Goal: Task Accomplishment & Management: Manage account settings

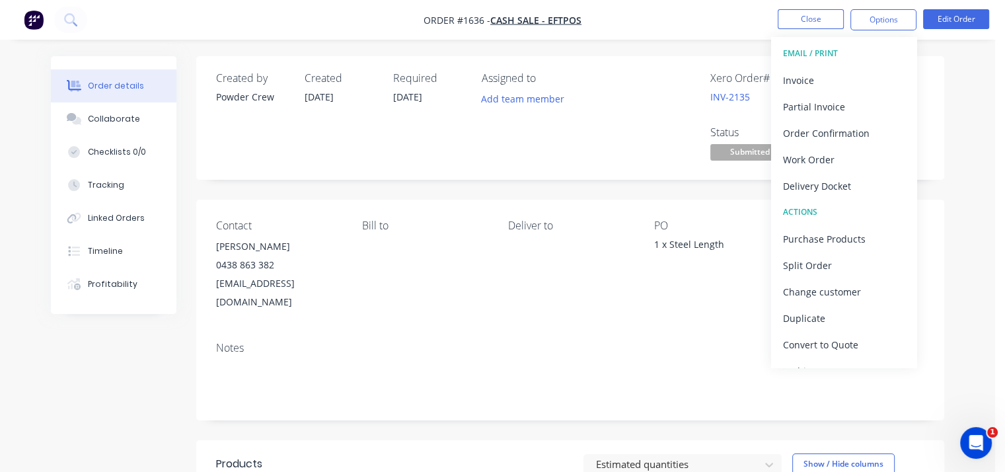
click at [563, 144] on div "Assigned to Add team member" at bounding box center [548, 118] width 132 height 92
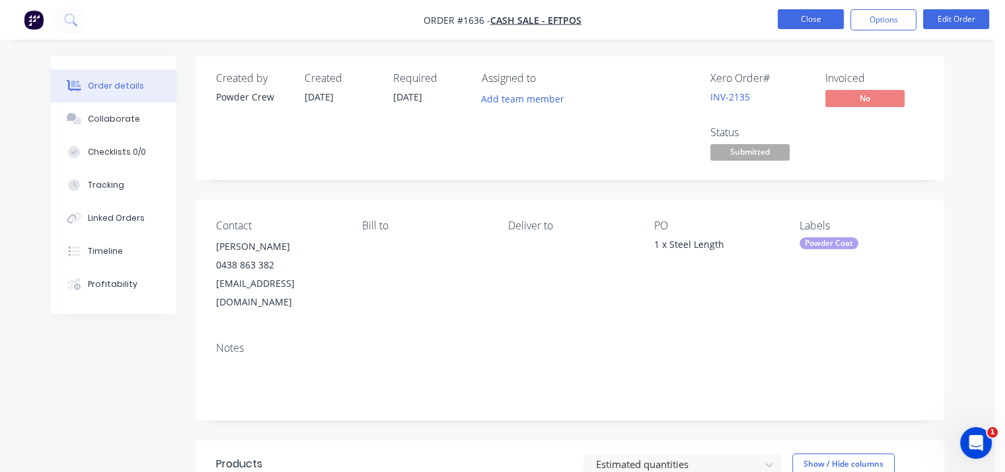
click at [794, 16] on button "Close" at bounding box center [811, 19] width 66 height 20
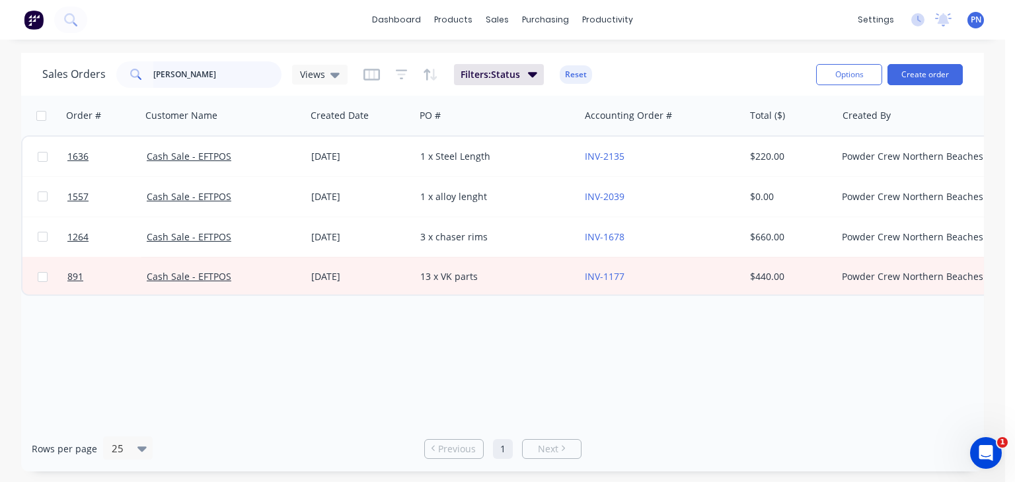
click at [176, 75] on input "[PERSON_NAME]" at bounding box center [217, 74] width 129 height 26
type input "1633"
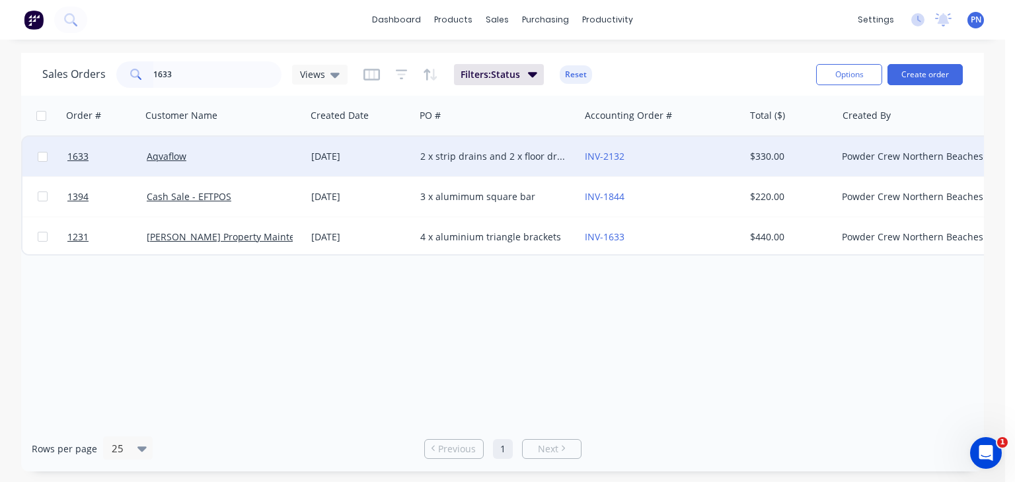
click at [446, 168] on div "2 x strip drains and 2 x floor drains" at bounding box center [497, 157] width 165 height 40
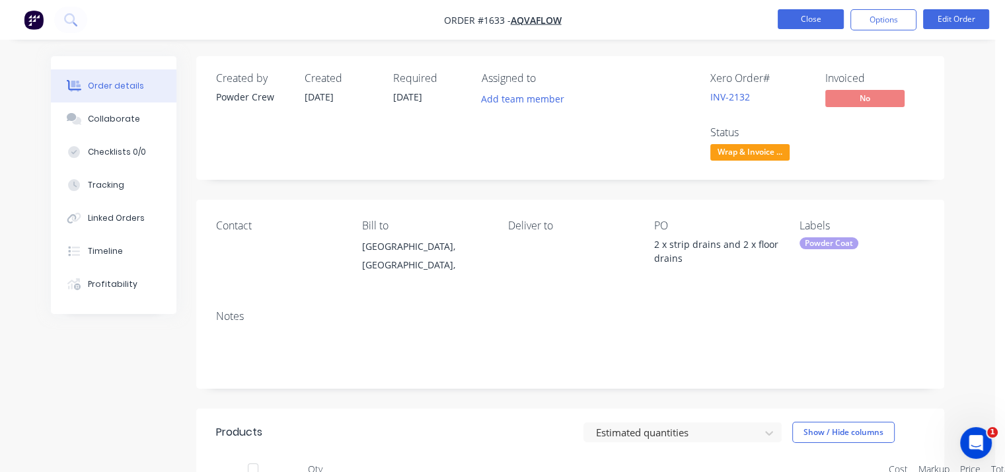
click at [809, 26] on button "Close" at bounding box center [811, 19] width 66 height 20
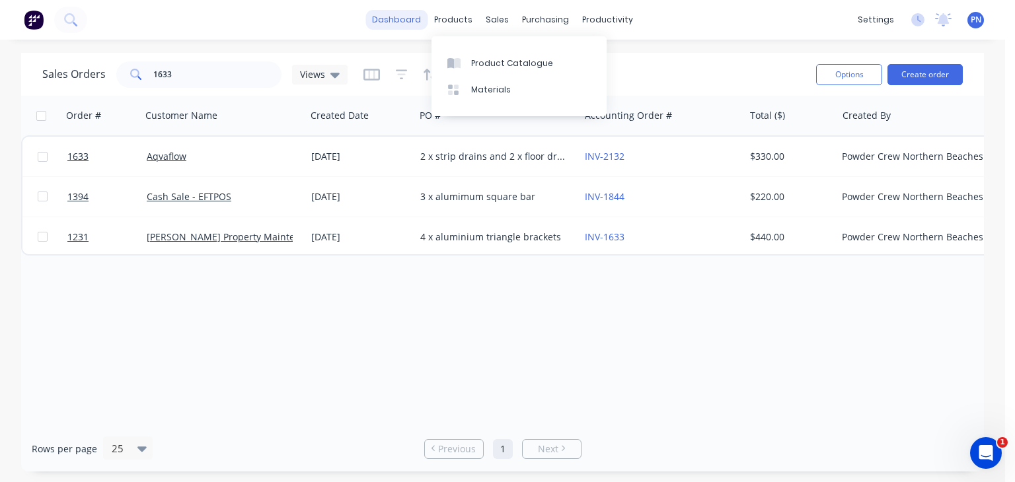
click at [415, 19] on link "dashboard" at bounding box center [397, 20] width 62 height 20
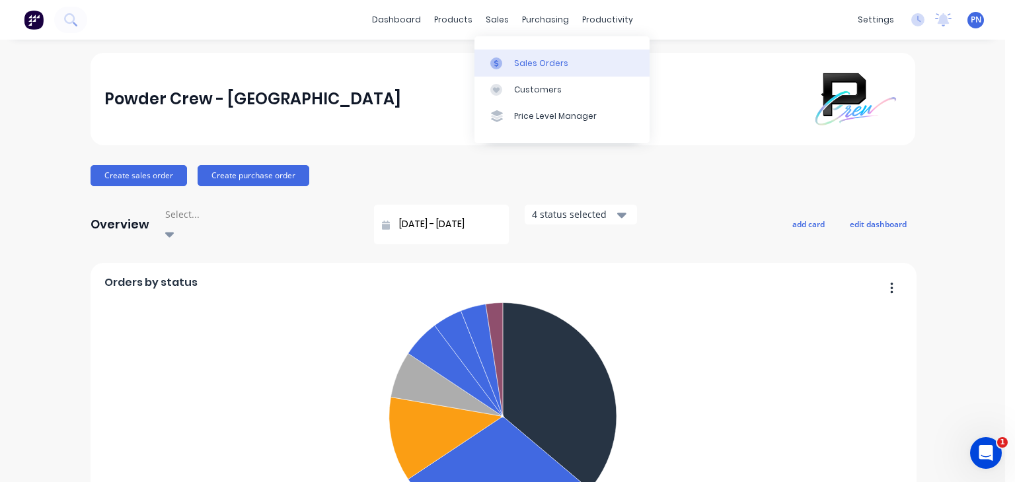
click at [523, 64] on div "Sales Orders" at bounding box center [541, 64] width 54 height 12
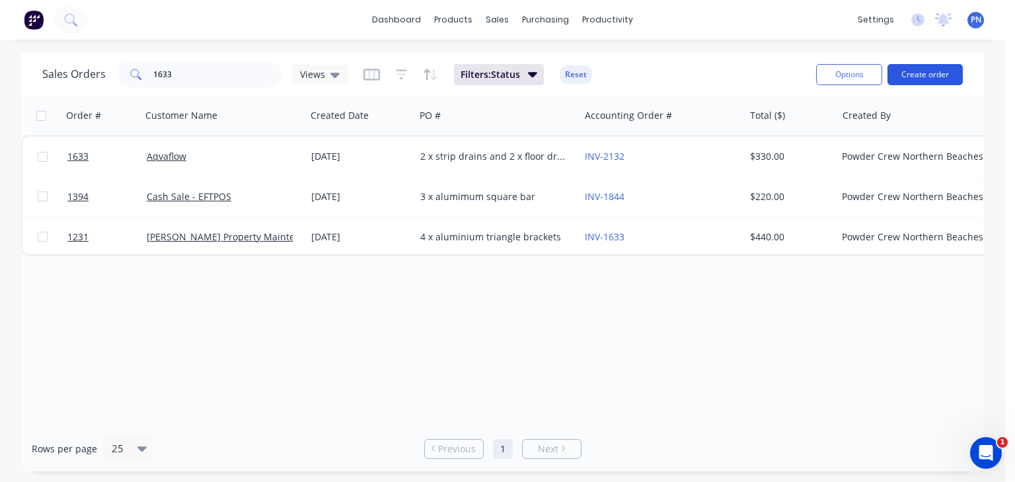
click at [943, 72] on button "Create order" at bounding box center [925, 74] width 75 height 21
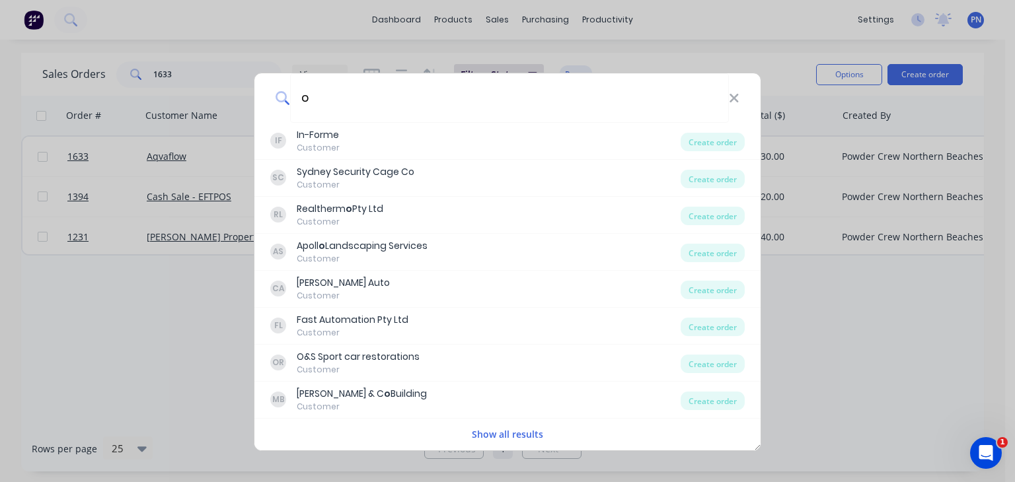
type input "o &"
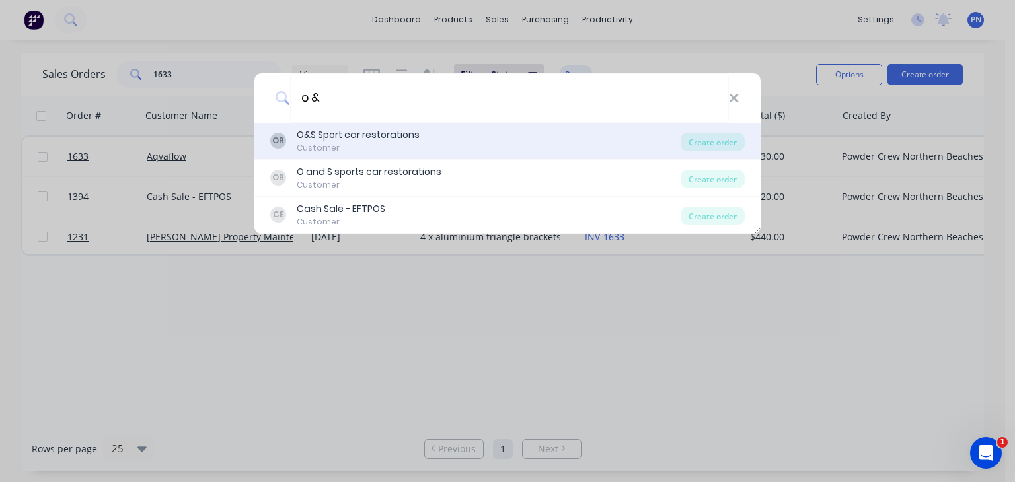
click at [397, 138] on div "O&S Sport car restorations" at bounding box center [358, 135] width 123 height 14
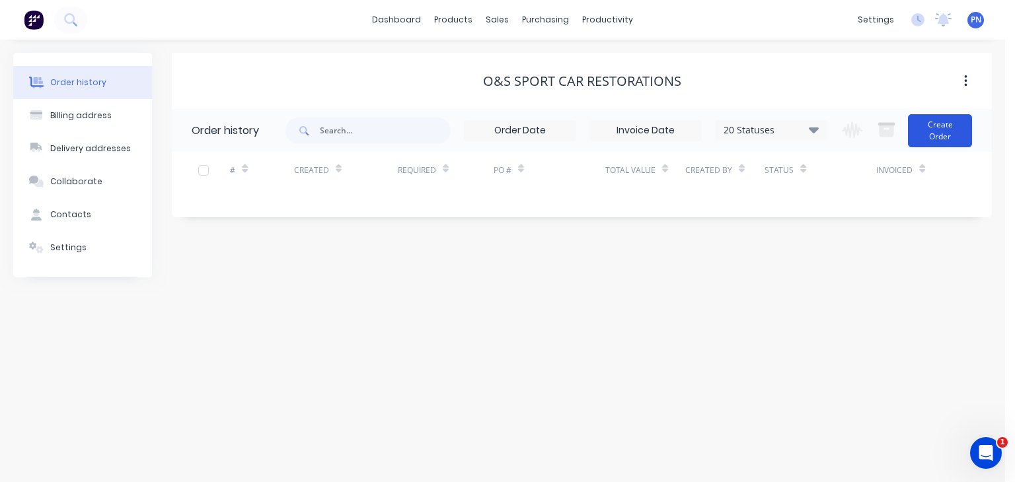
click at [938, 126] on button "Create Order" at bounding box center [940, 130] width 64 height 33
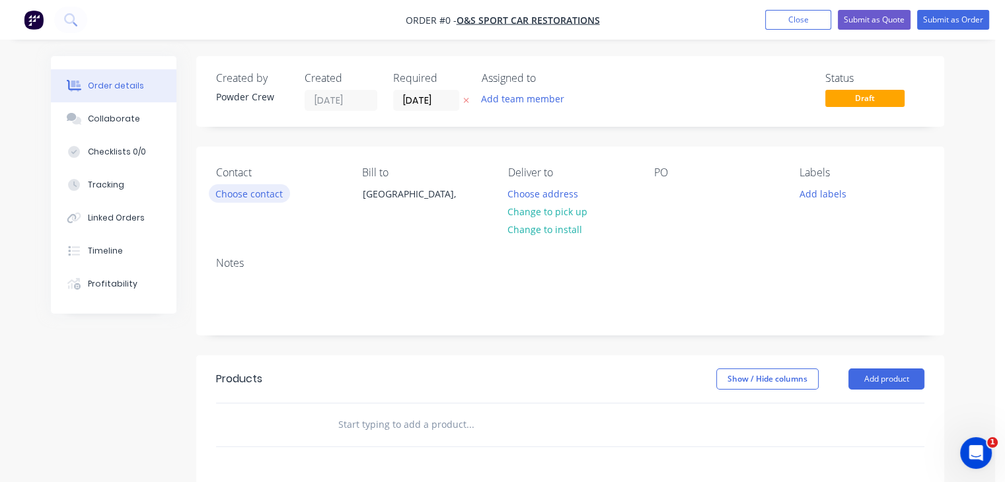
click at [256, 195] on button "Choose contact" at bounding box center [249, 193] width 81 height 18
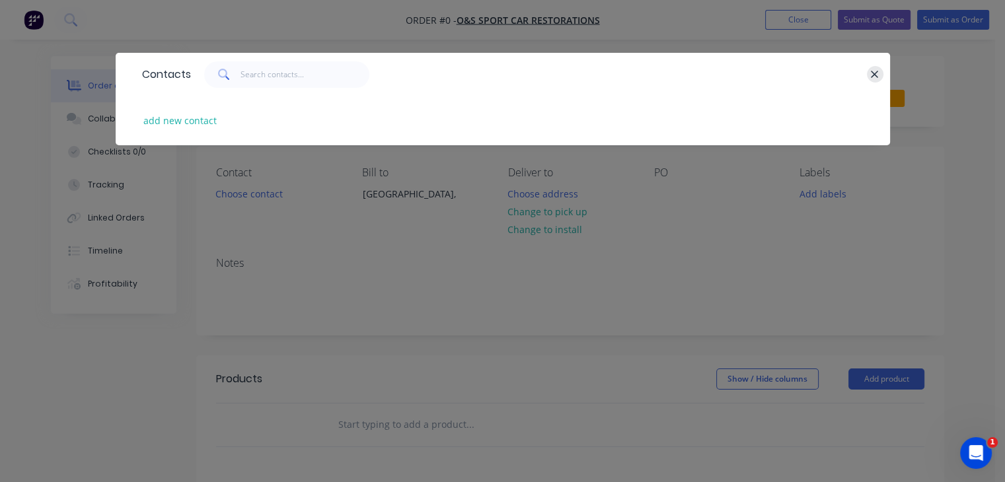
click at [878, 67] on button "button" at bounding box center [875, 74] width 17 height 17
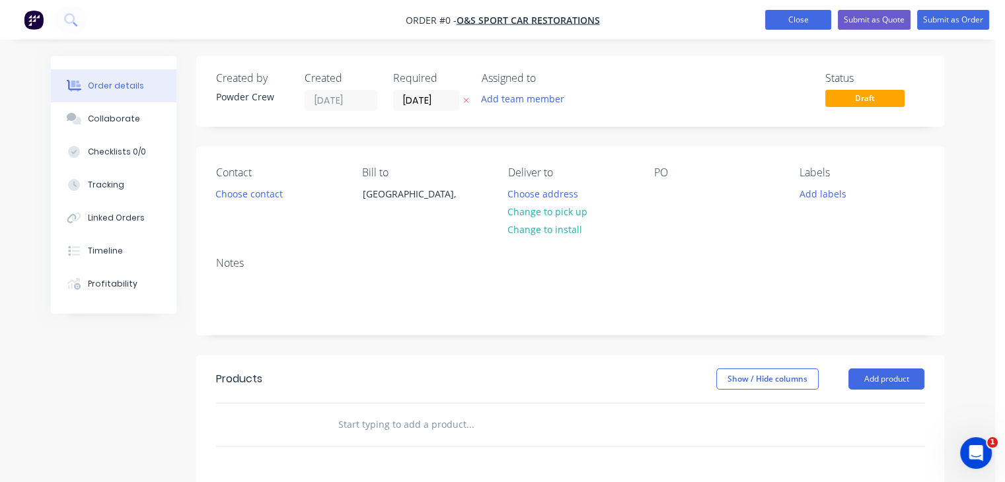
click at [817, 17] on button "Close" at bounding box center [798, 20] width 66 height 20
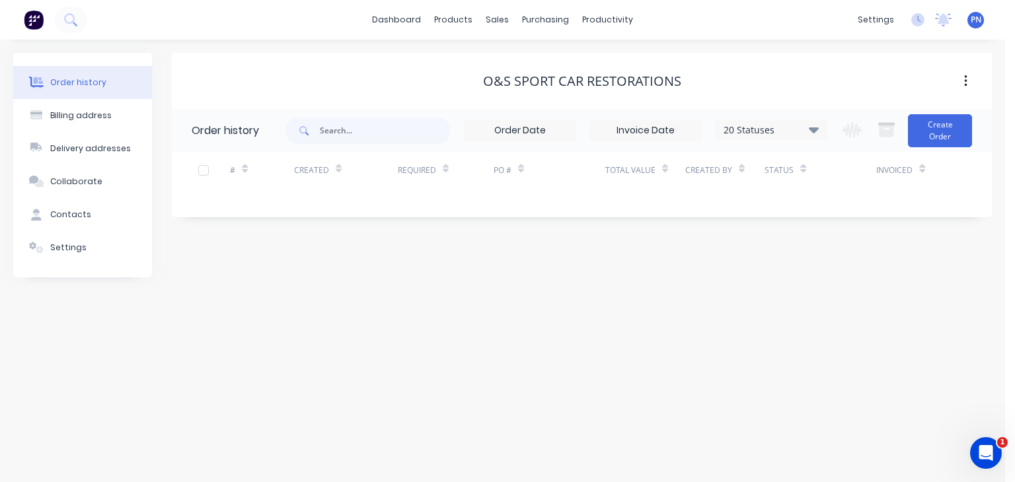
click at [90, 16] on div "dashboard products sales purchasing productivity dashboard products Product Cat…" at bounding box center [502, 20] width 1005 height 40
click at [81, 17] on button at bounding box center [70, 20] width 33 height 26
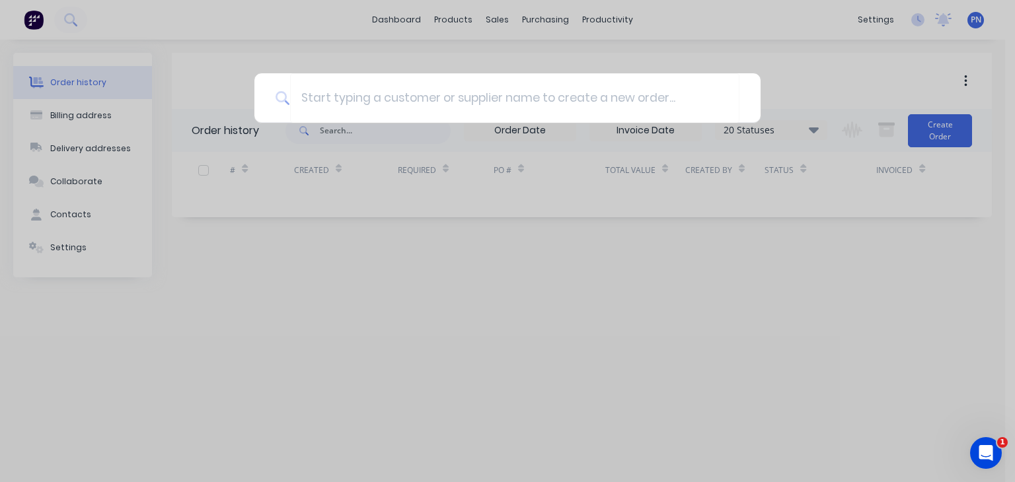
drag, startPoint x: 621, startPoint y: 386, endPoint x: 615, endPoint y: 310, distance: 76.2
click at [622, 386] on div at bounding box center [507, 241] width 1015 height 482
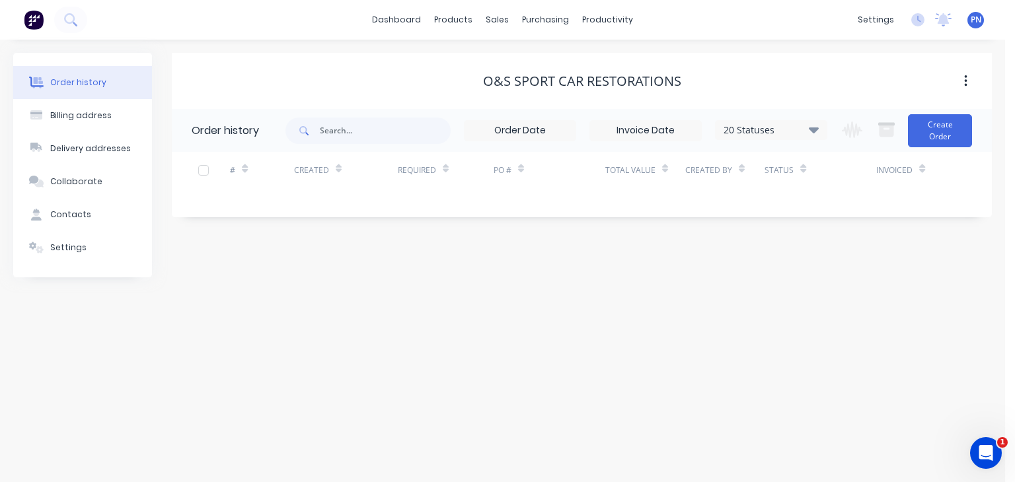
click at [590, 82] on div "O&S Sport car restorations" at bounding box center [582, 81] width 198 height 16
copy div "O&S Sport car restorations"
click at [214, 295] on div "Order history Billing address Delivery addresses Collaborate Contacts Settings …" at bounding box center [502, 261] width 1005 height 443
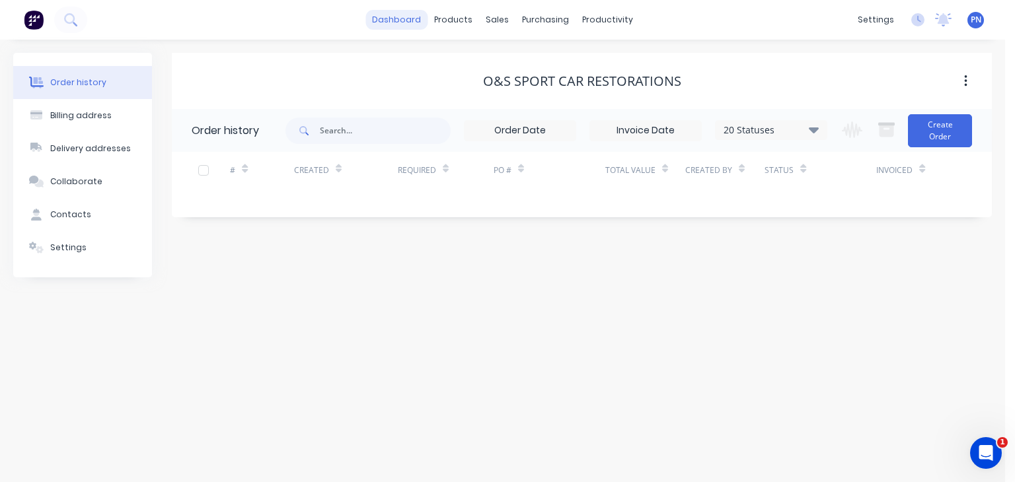
click at [418, 25] on link "dashboard" at bounding box center [397, 20] width 62 height 20
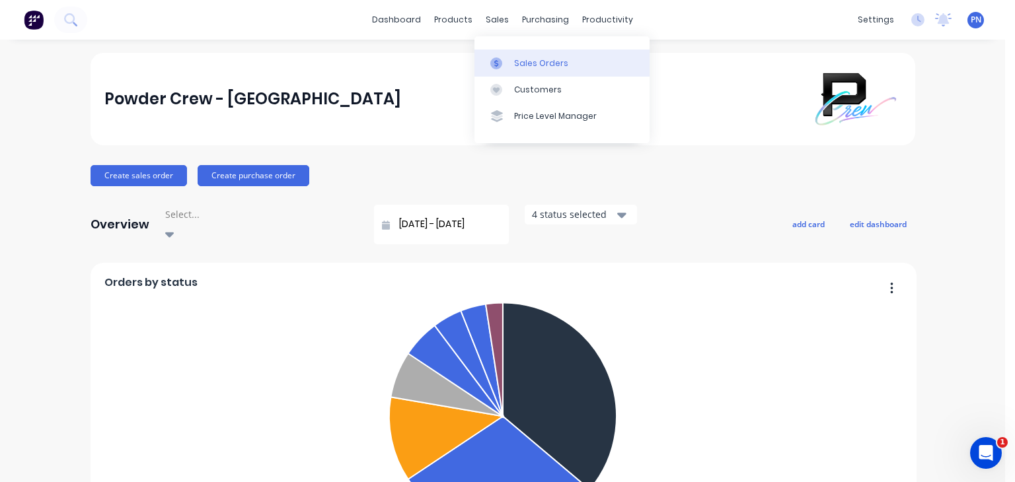
click at [534, 67] on div "Sales Orders" at bounding box center [541, 64] width 54 height 12
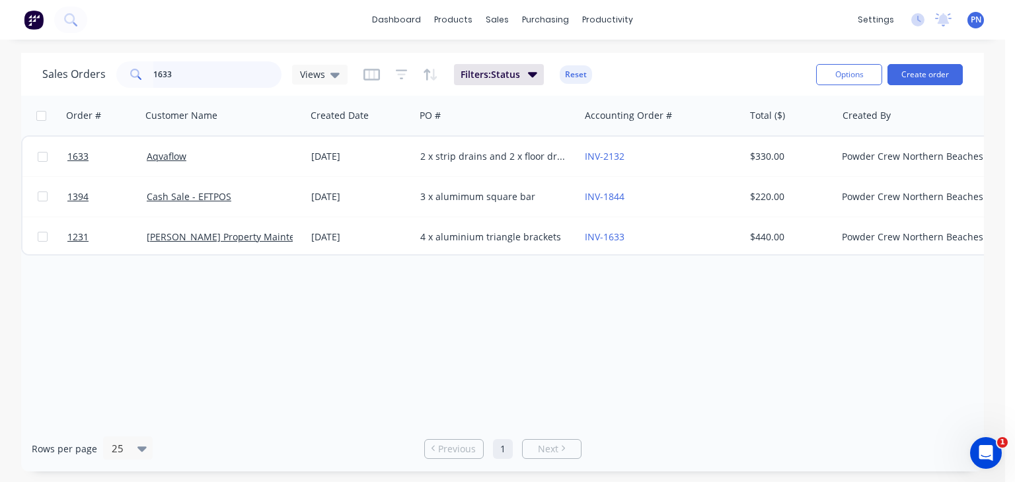
click at [193, 73] on input "1633" at bounding box center [217, 74] width 129 height 26
click at [537, 332] on div "Order # Customer Name Created Date PO # Accounting Order # Total ($) Created By…" at bounding box center [502, 261] width 963 height 330
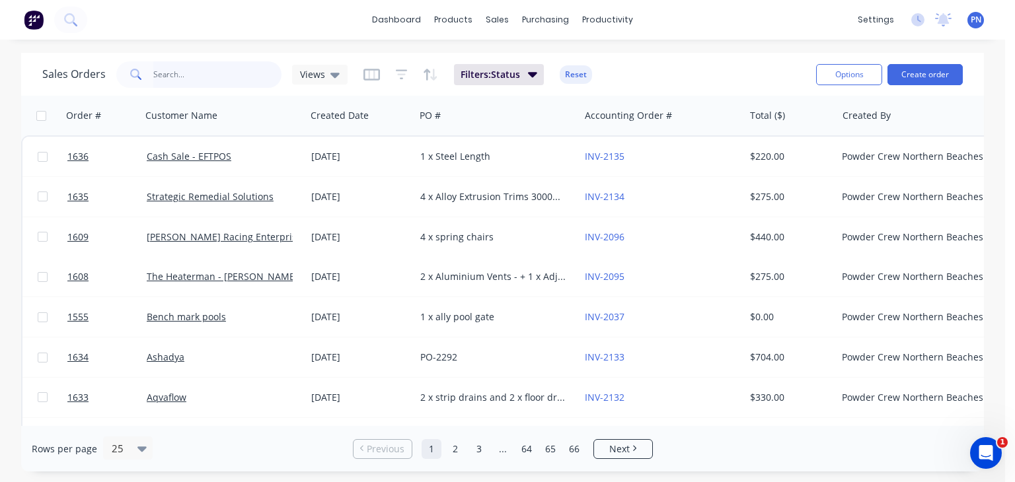
click at [178, 66] on input "text" at bounding box center [217, 74] width 129 height 26
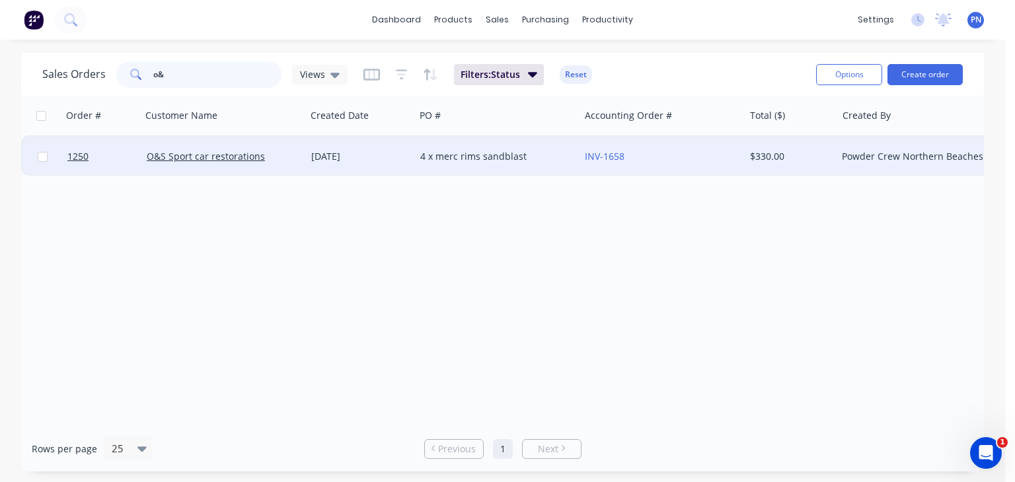
type input "o&"
click at [412, 159] on div "[DATE]" at bounding box center [360, 157] width 109 height 40
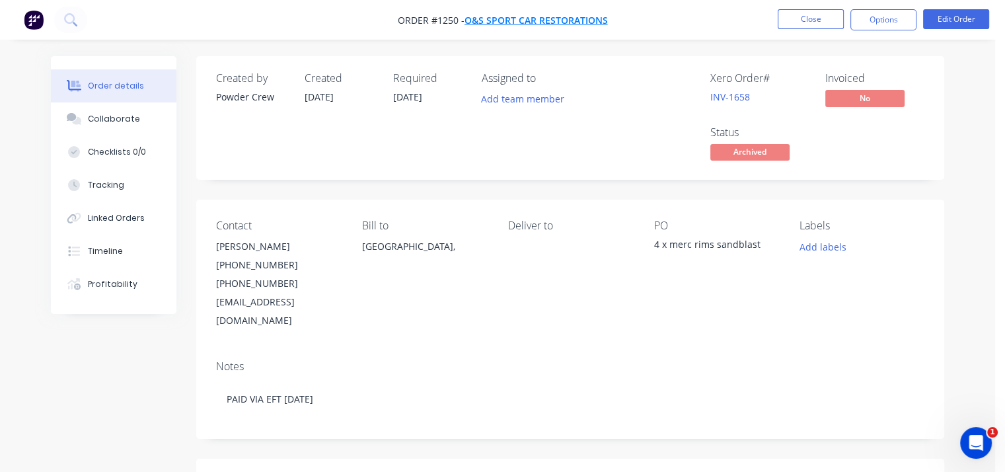
copy div "O&S Sport car restorations Close Options Edit Order"
drag, startPoint x: 617, startPoint y: 17, endPoint x: 460, endPoint y: 27, distance: 157.6
click at [471, 22] on nav "Order #1250 - O&S Sport car restorations Close Options Edit Order" at bounding box center [502, 20] width 1005 height 40
click at [489, 17] on span "O&S Sport car restorations" at bounding box center [536, 20] width 143 height 13
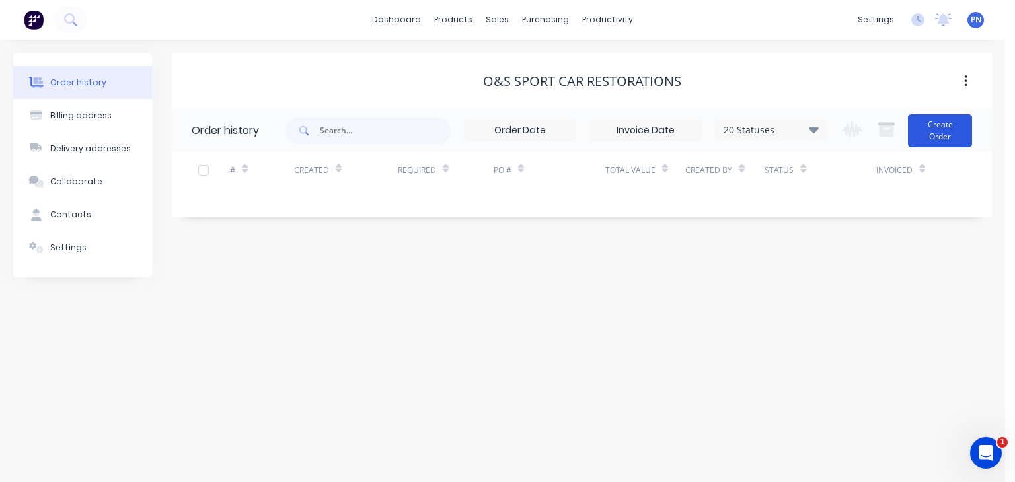
click at [939, 135] on button "Create Order" at bounding box center [940, 130] width 64 height 33
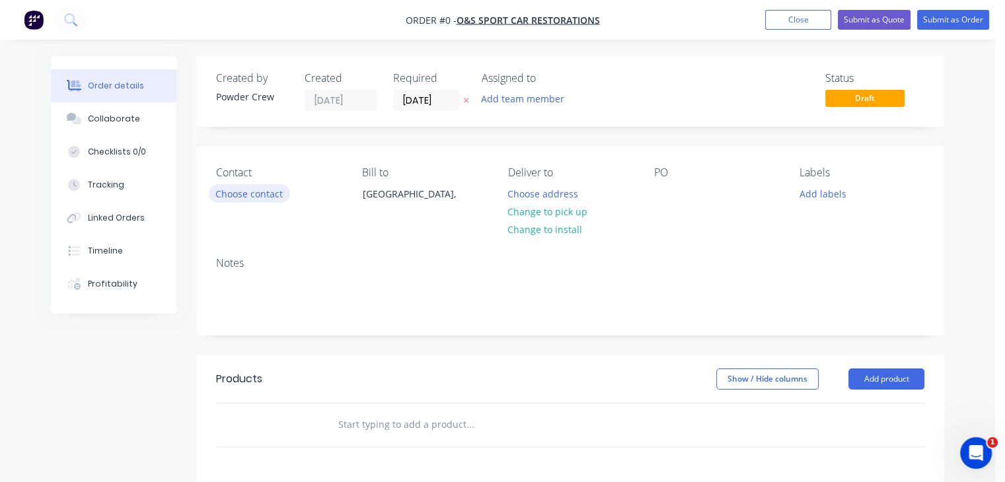
click at [250, 194] on button "Choose contact" at bounding box center [249, 193] width 81 height 18
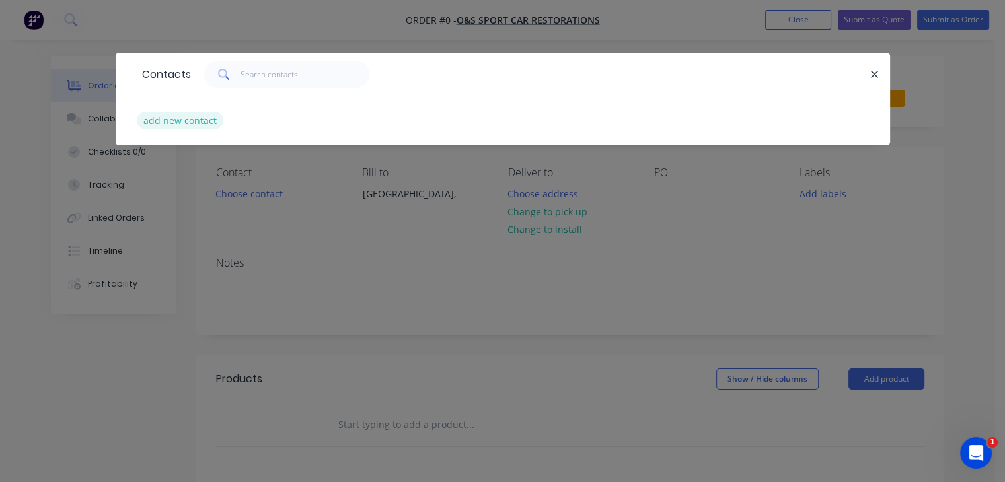
click at [199, 120] on button "add new contact" at bounding box center [180, 121] width 87 height 18
select select "AU"
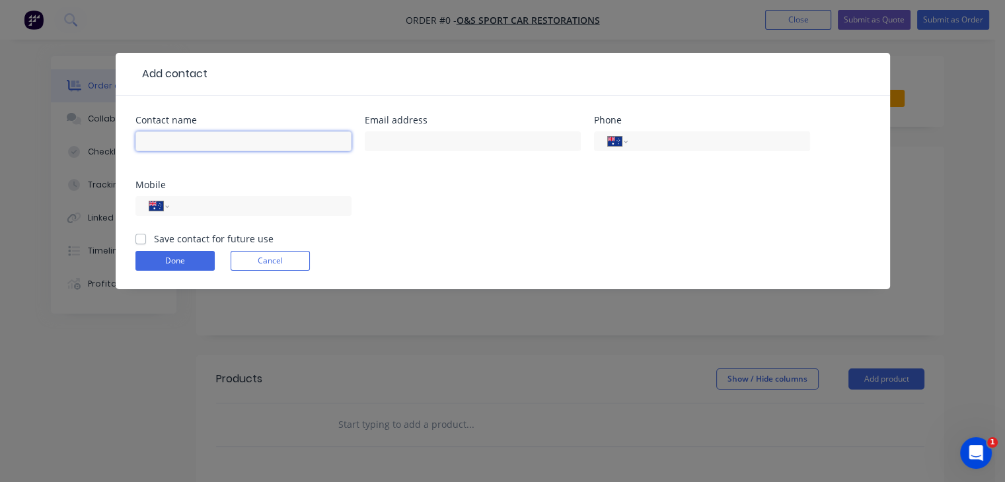
click at [212, 139] on input "text" at bounding box center [243, 142] width 216 height 20
type input "[PERSON_NAME]"
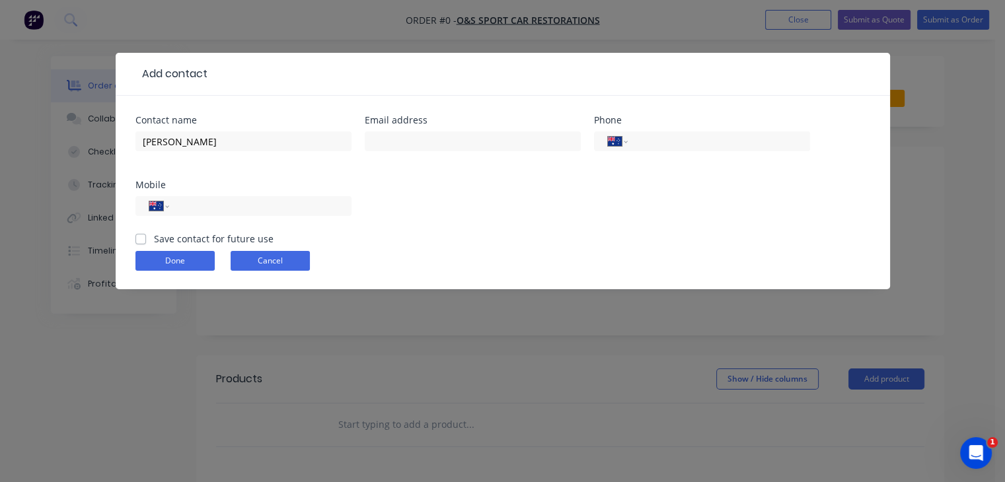
click at [243, 262] on button "Cancel" at bounding box center [270, 261] width 79 height 20
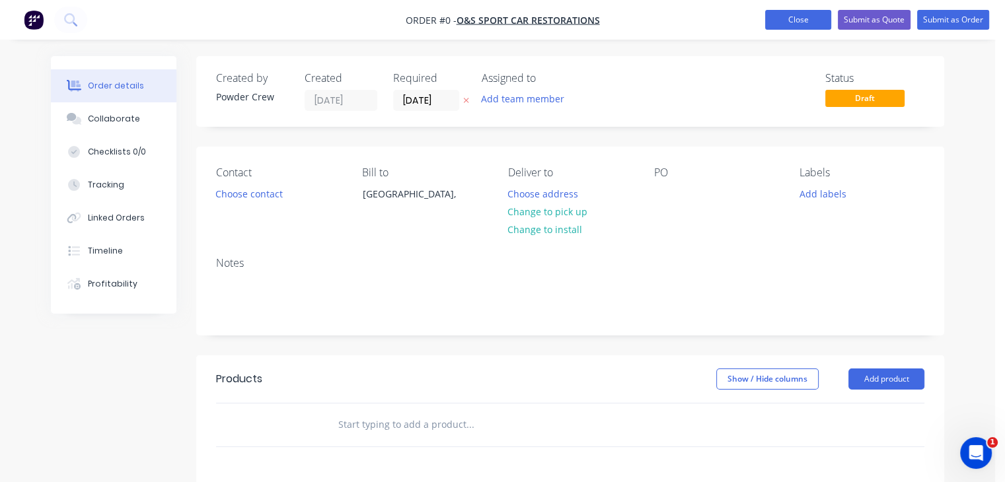
click at [809, 28] on button "Close" at bounding box center [798, 20] width 66 height 20
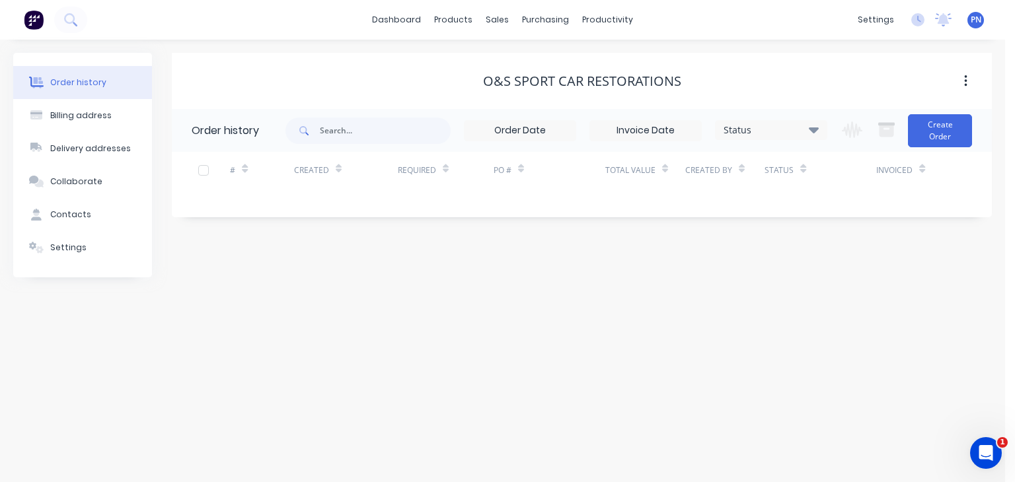
click at [794, 29] on div "dashboard products sales purchasing productivity dashboard products Product Cat…" at bounding box center [502, 20] width 1005 height 40
click at [60, 20] on button at bounding box center [70, 20] width 33 height 26
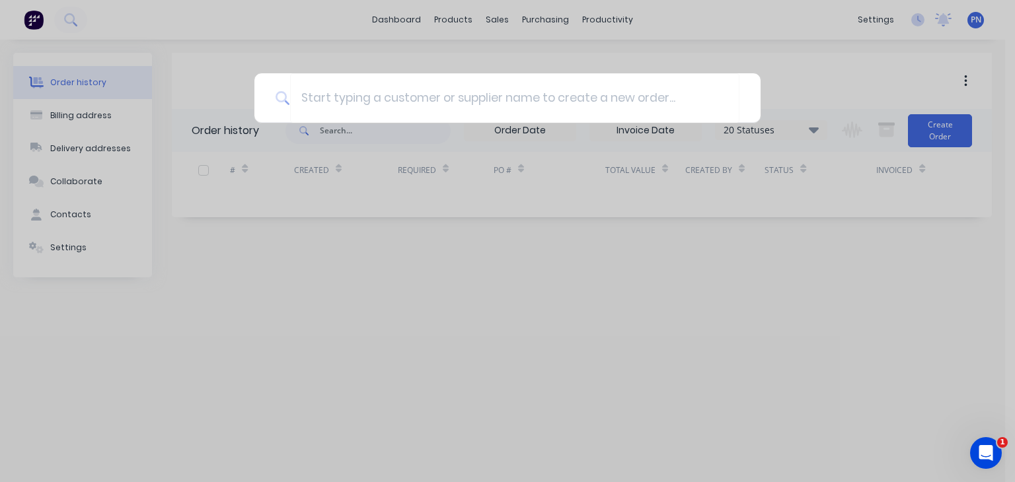
click at [377, 305] on div at bounding box center [507, 241] width 1015 height 482
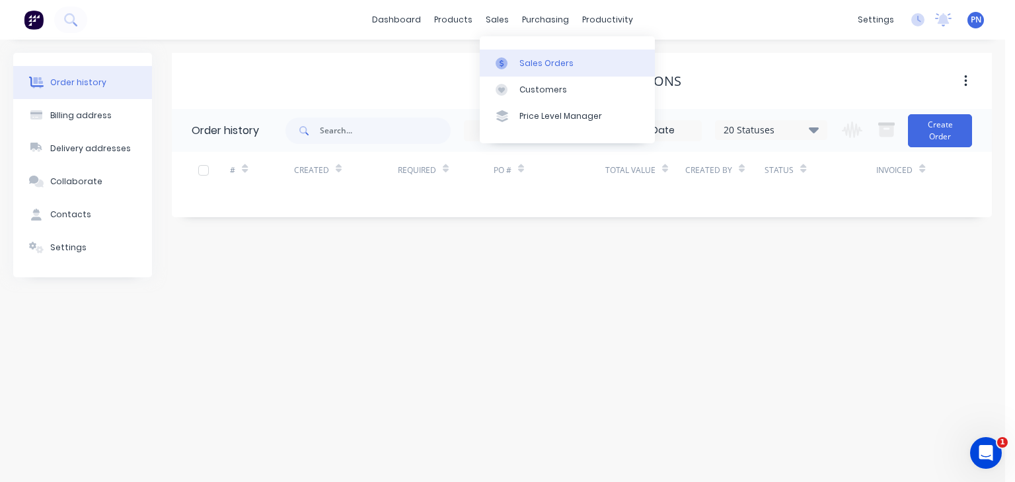
click at [521, 61] on div "Sales Orders" at bounding box center [547, 64] width 54 height 12
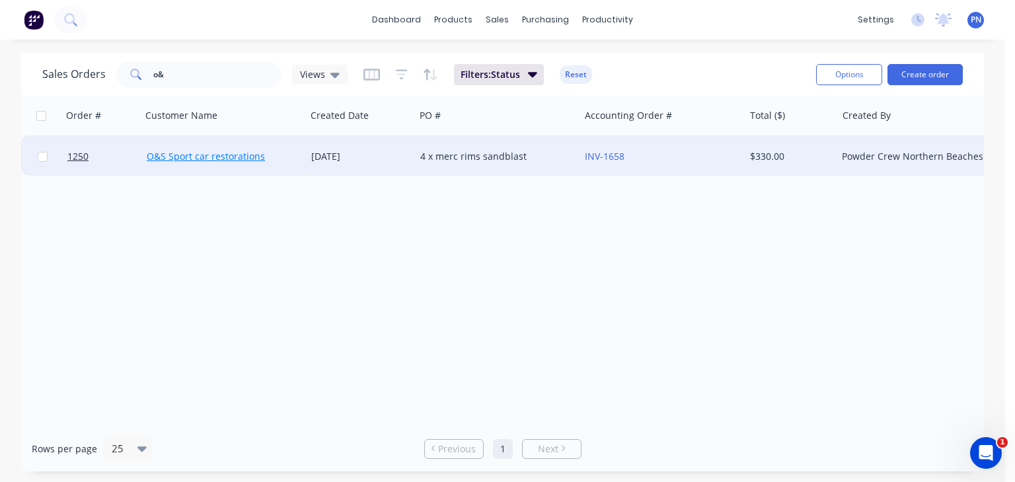
click at [218, 154] on link "O&S Sport car restorations" at bounding box center [206, 156] width 118 height 13
click at [40, 153] on input "checkbox" at bounding box center [43, 157] width 10 height 10
checkbox input "true"
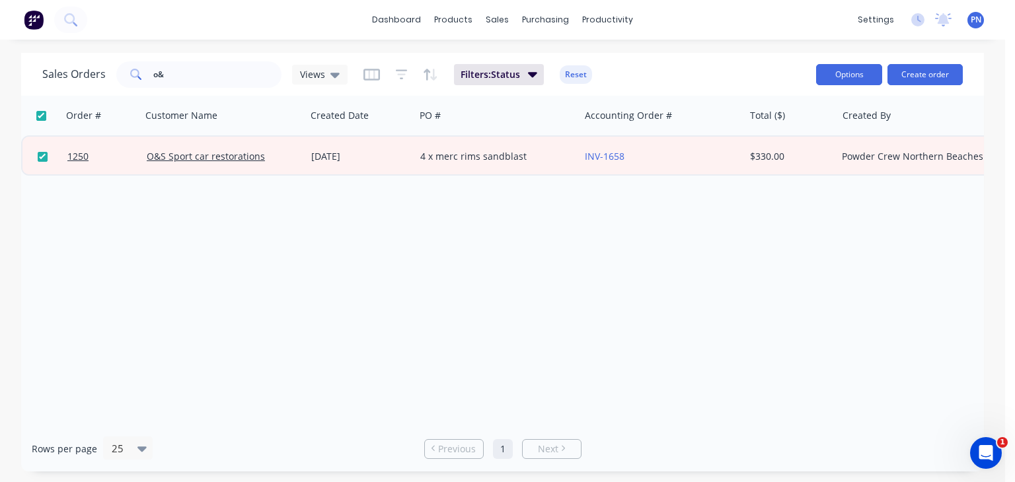
click at [839, 72] on button "Options" at bounding box center [849, 74] width 66 height 21
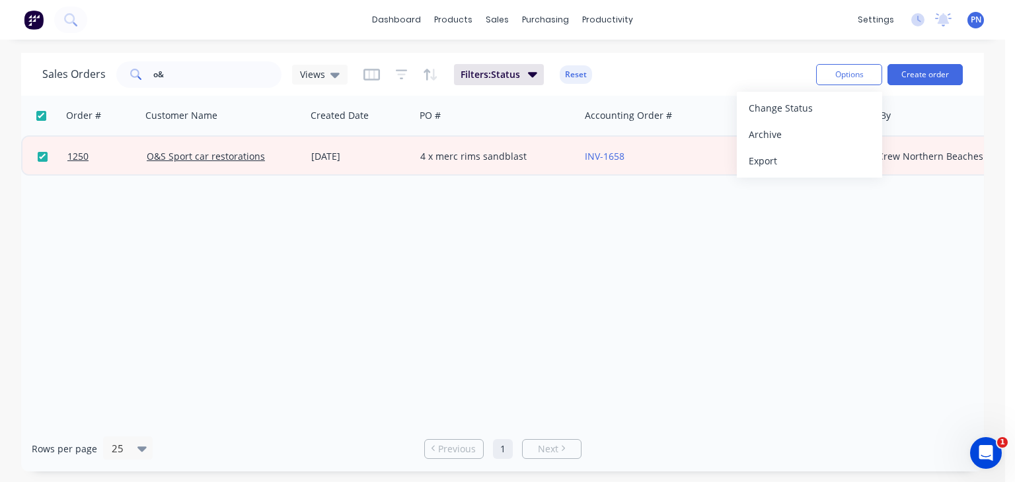
click at [763, 209] on div "Order # Customer Name Created Date PO # Accounting Order # Total ($) Created By…" at bounding box center [502, 261] width 963 height 330
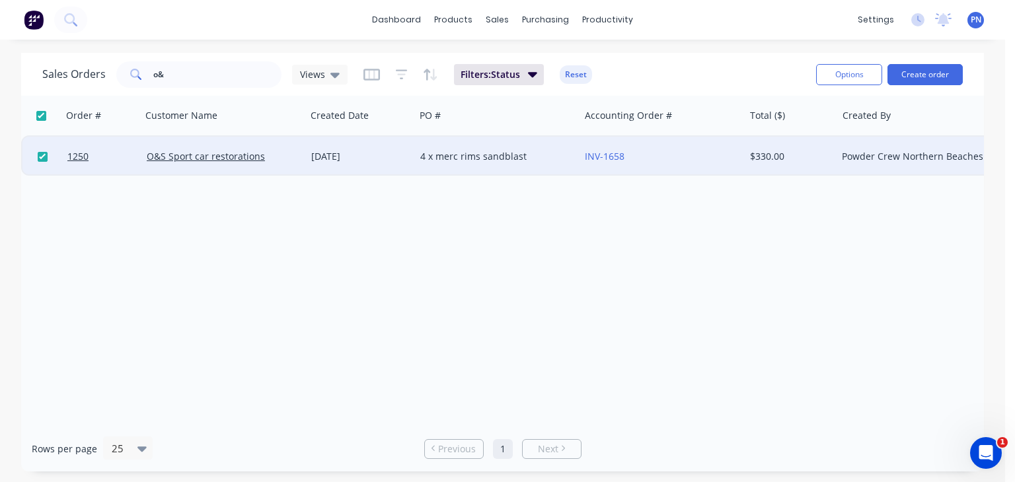
click at [429, 156] on div "4 x merc rims sandblast" at bounding box center [493, 156] width 147 height 13
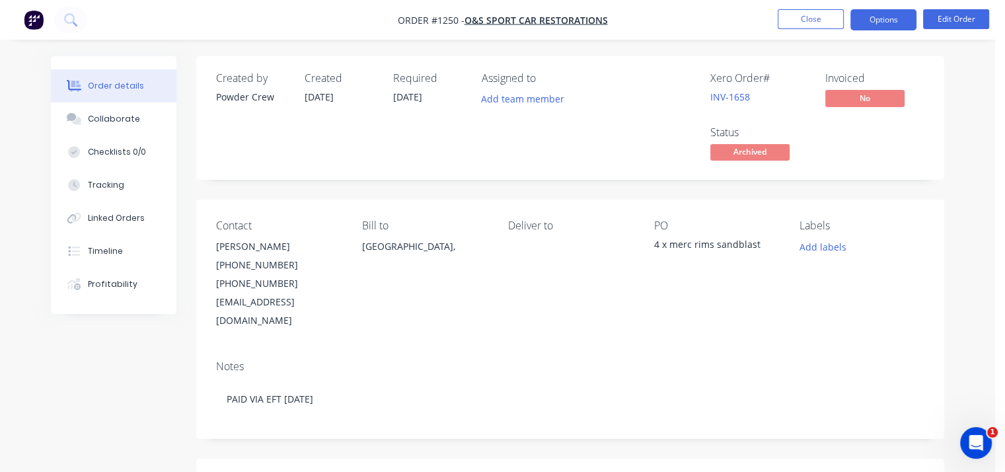
click at [902, 22] on button "Options" at bounding box center [884, 19] width 66 height 21
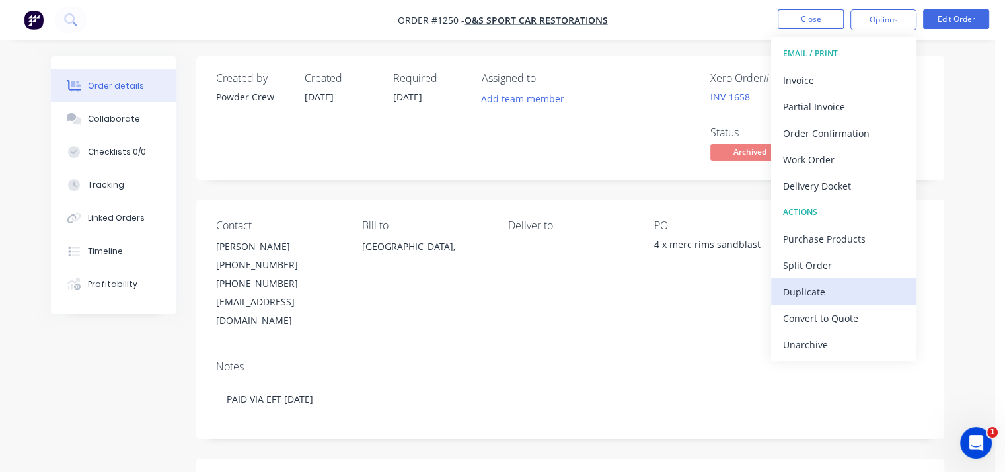
click at [828, 288] on div "Duplicate" at bounding box center [844, 291] width 122 height 19
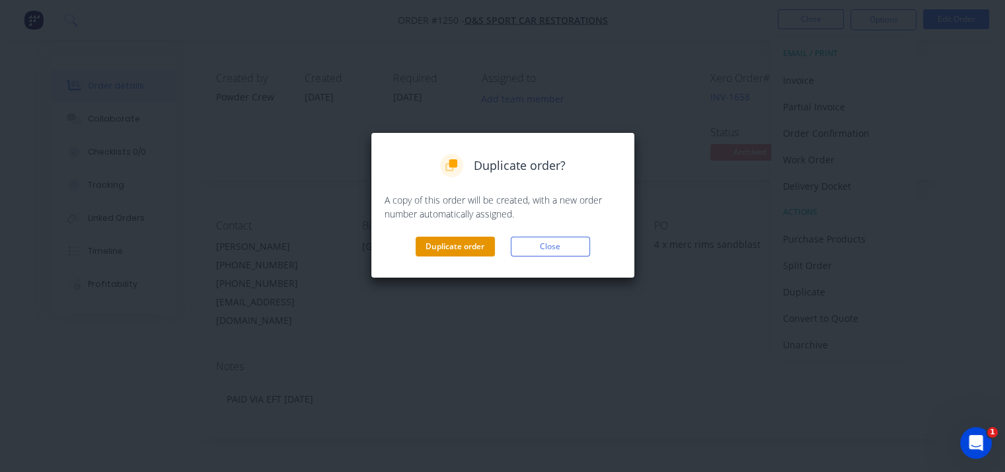
click at [472, 241] on button "Duplicate order" at bounding box center [455, 247] width 79 height 20
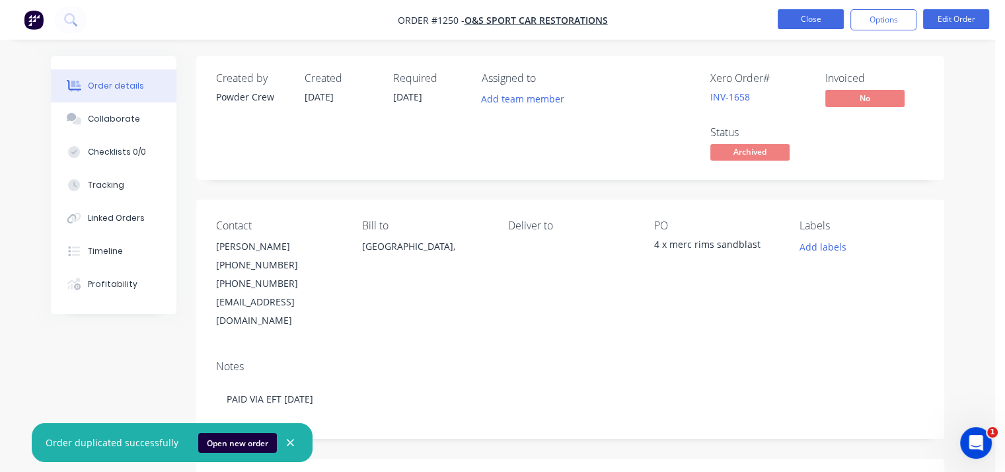
click at [808, 20] on button "Close" at bounding box center [811, 19] width 66 height 20
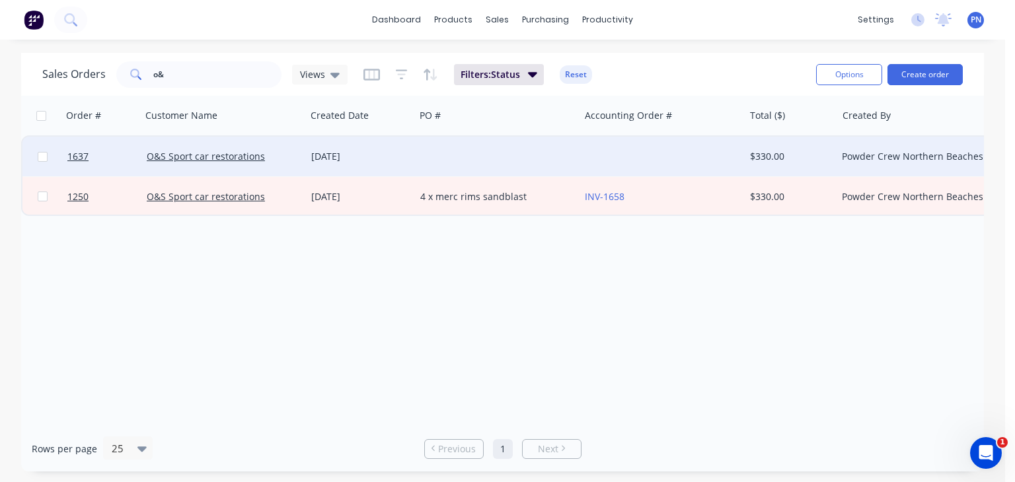
click at [448, 159] on div at bounding box center [497, 157] width 165 height 40
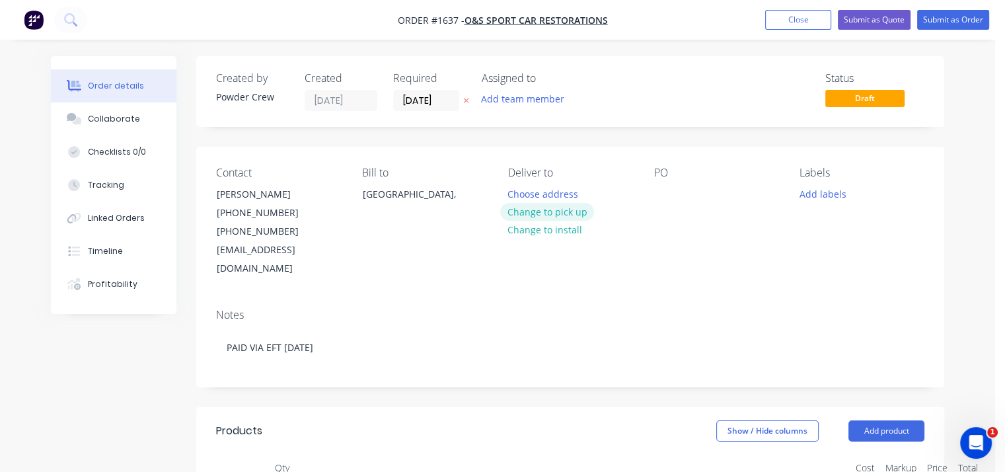
click at [575, 211] on button "Change to pick up" at bounding box center [547, 212] width 94 height 18
click at [672, 186] on div at bounding box center [664, 193] width 21 height 19
click at [802, 190] on button "Add labels" at bounding box center [822, 193] width 61 height 18
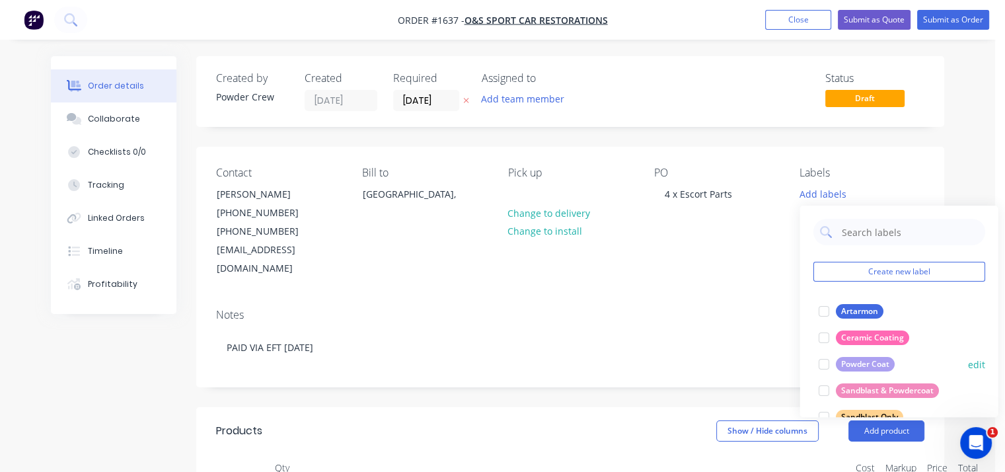
click at [868, 365] on div "Powder Coat" at bounding box center [864, 364] width 59 height 15
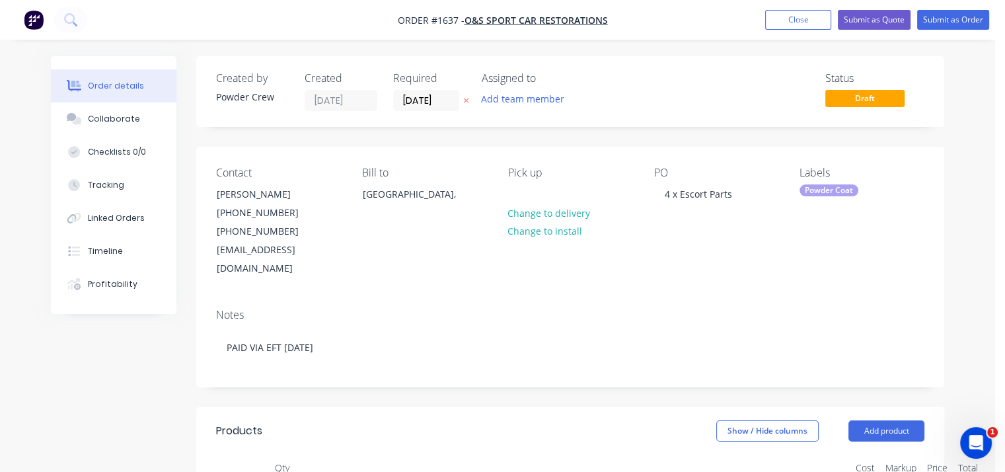
click at [648, 298] on div "Notes PAID VIA EFT [DATE]" at bounding box center [570, 342] width 748 height 89
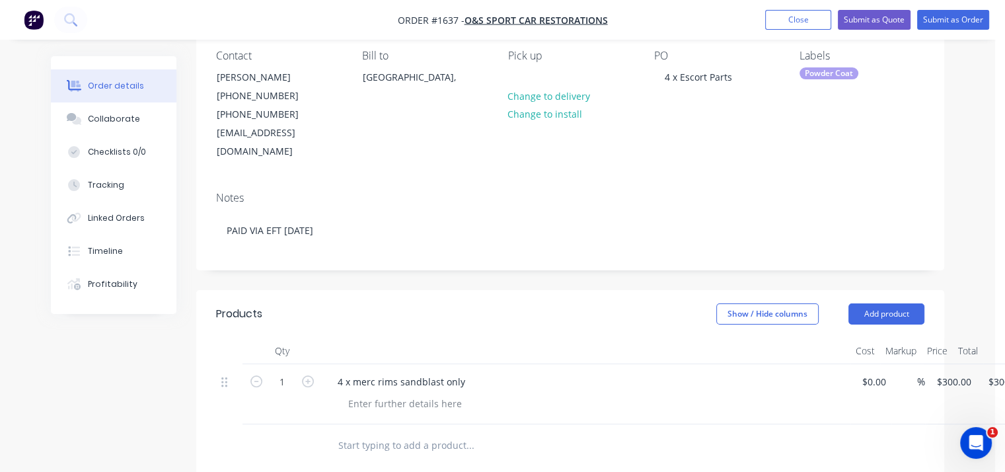
scroll to position [198, 0]
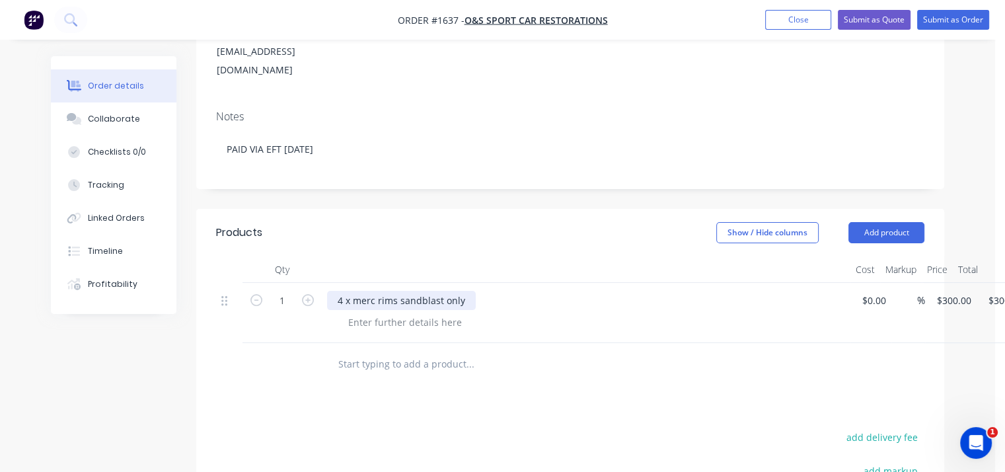
click at [420, 291] on div "4 x merc rims sandblast only" at bounding box center [401, 300] width 149 height 19
click at [356, 291] on div "4 x merc rims sandblast only" at bounding box center [401, 300] width 149 height 19
drag, startPoint x: 447, startPoint y: 274, endPoint x: 533, endPoint y: 274, distance: 85.9
click at [533, 291] on div "4 x escort parts rims sandblast only" at bounding box center [586, 300] width 518 height 19
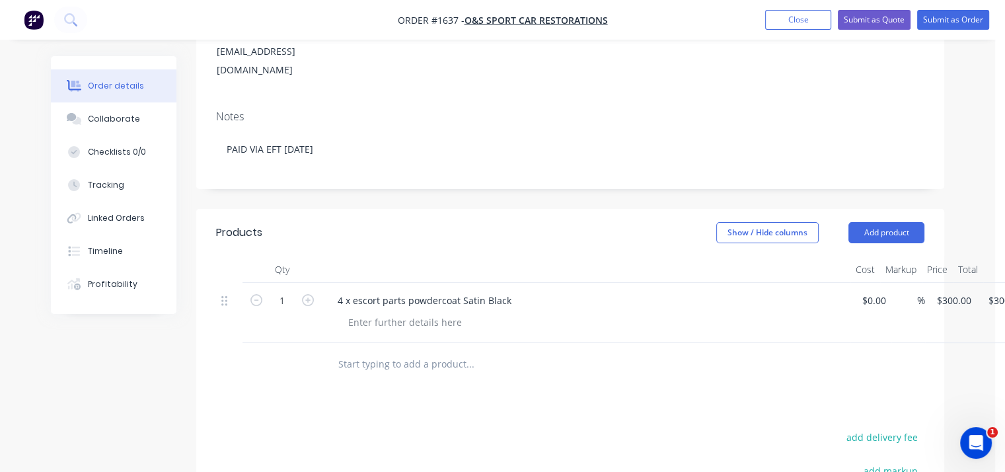
click at [751, 291] on div "4 x escort parts powdercoat Satin Black" at bounding box center [586, 300] width 518 height 19
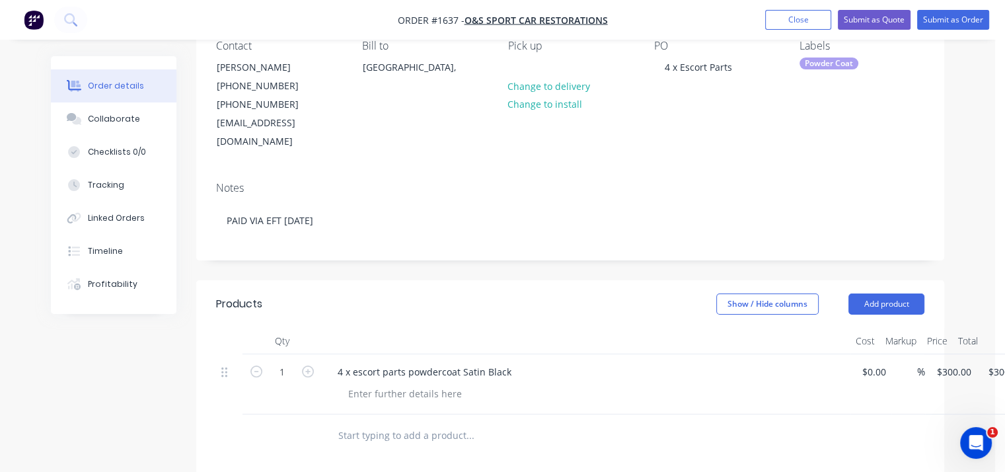
scroll to position [0, 0]
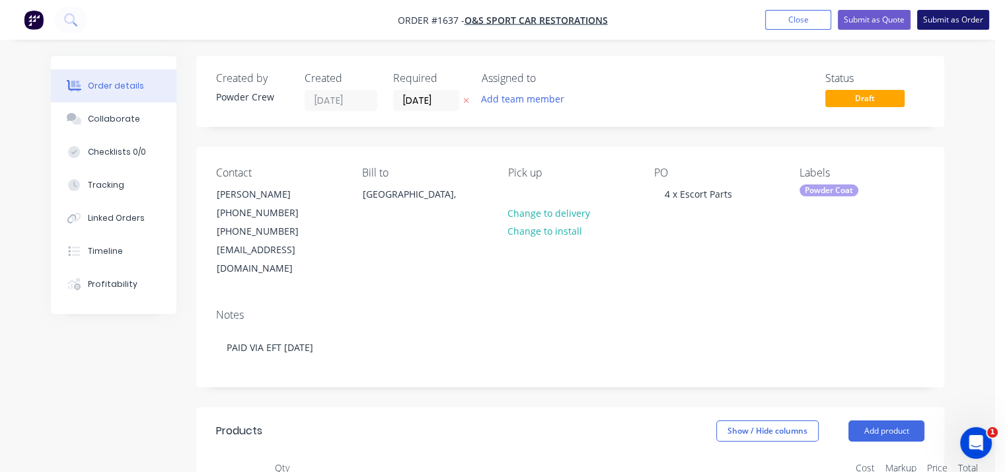
click at [968, 11] on button "Submit as Order" at bounding box center [953, 20] width 72 height 20
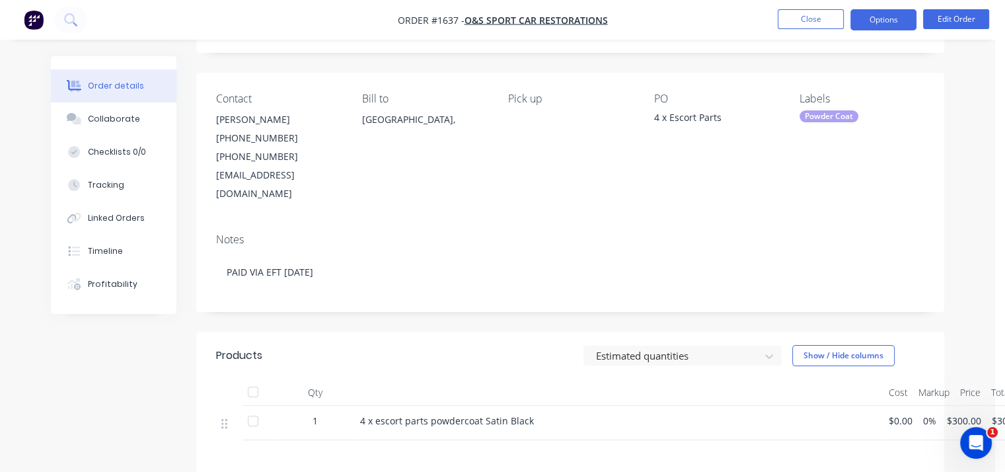
scroll to position [132, 0]
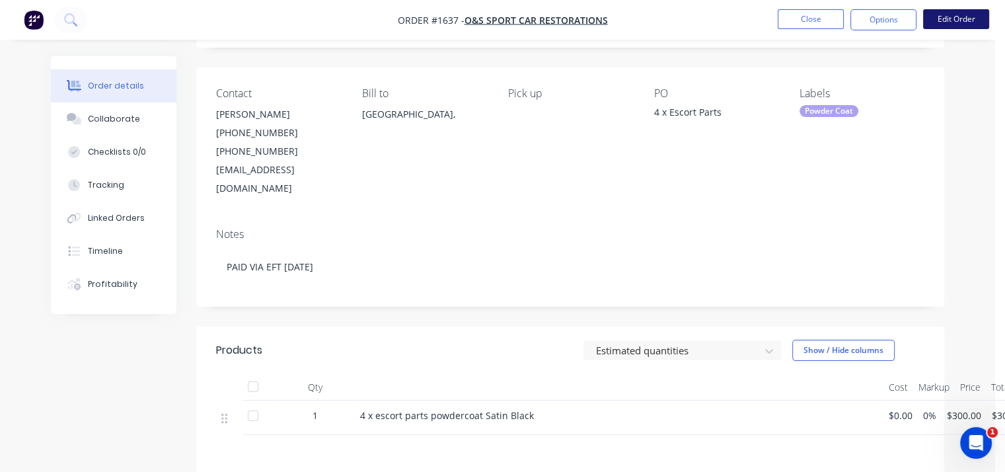
click at [960, 15] on button "Edit Order" at bounding box center [956, 19] width 66 height 20
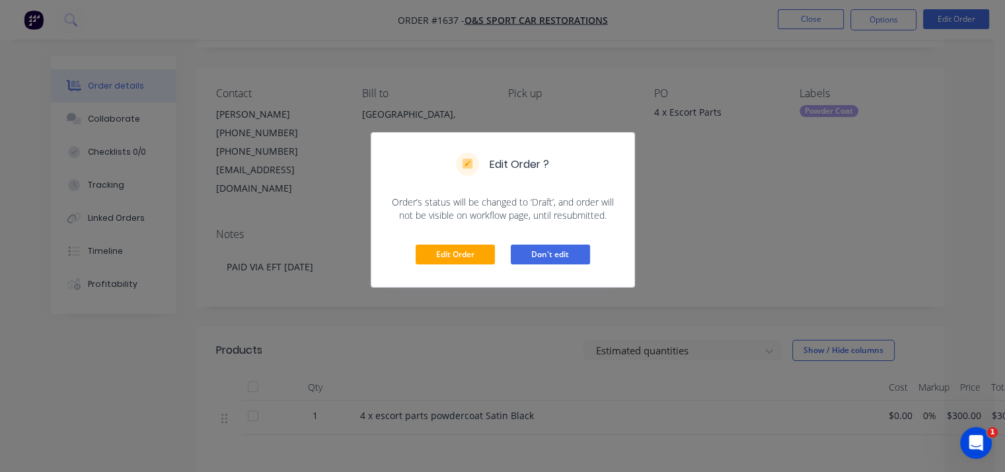
click at [558, 252] on button "Don't edit" at bounding box center [550, 255] width 79 height 20
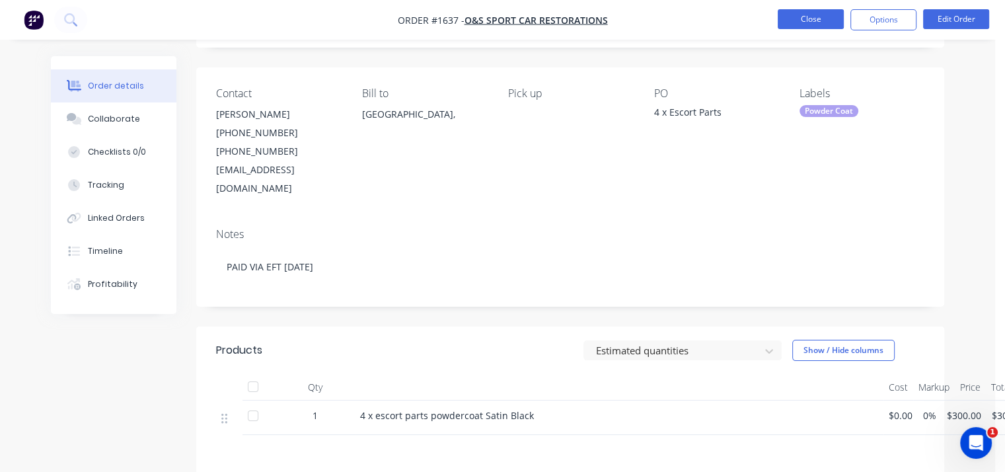
click at [808, 20] on button "Close" at bounding box center [811, 19] width 66 height 20
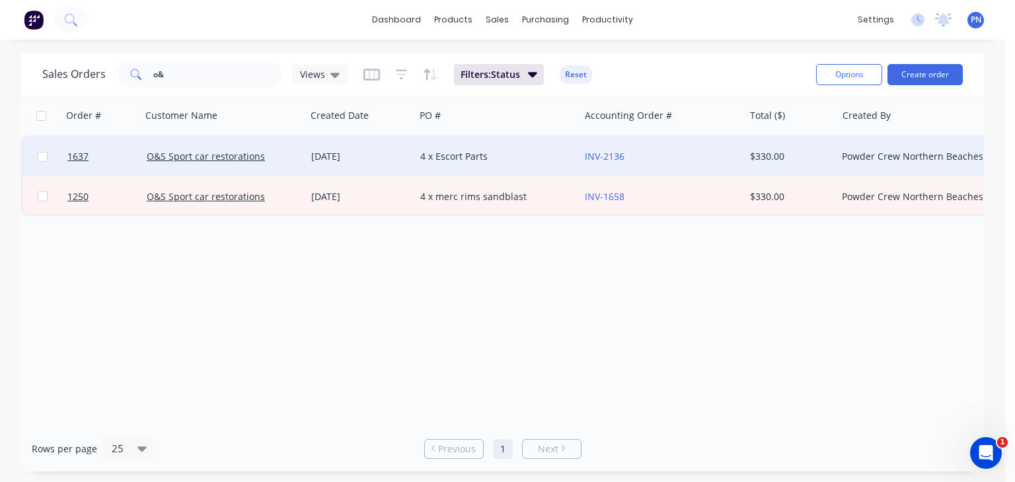
click at [463, 154] on div "4 x Escort Parts" at bounding box center [493, 156] width 147 height 13
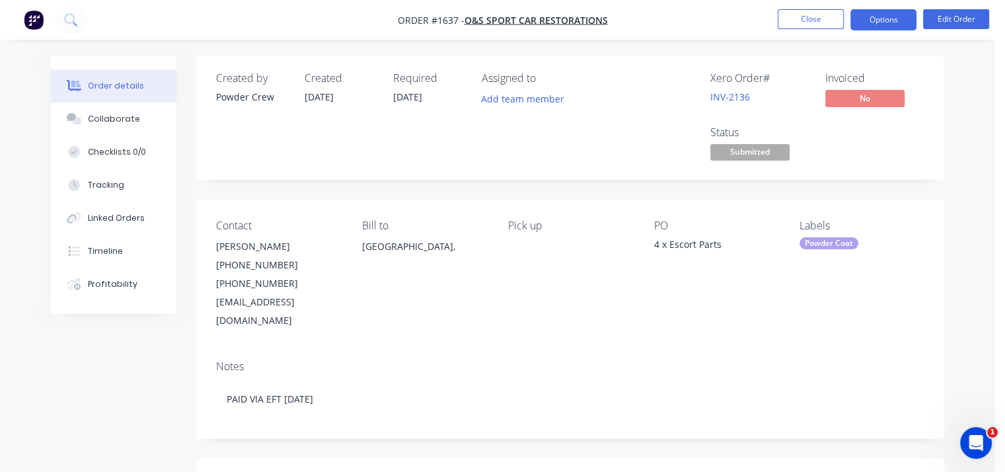
click at [892, 22] on button "Options" at bounding box center [884, 19] width 66 height 21
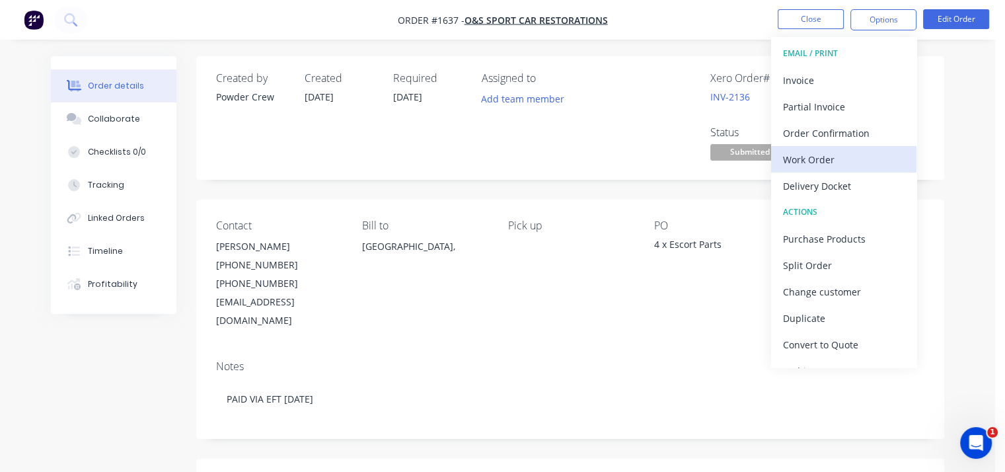
click at [827, 155] on div "Work Order" at bounding box center [844, 159] width 122 height 19
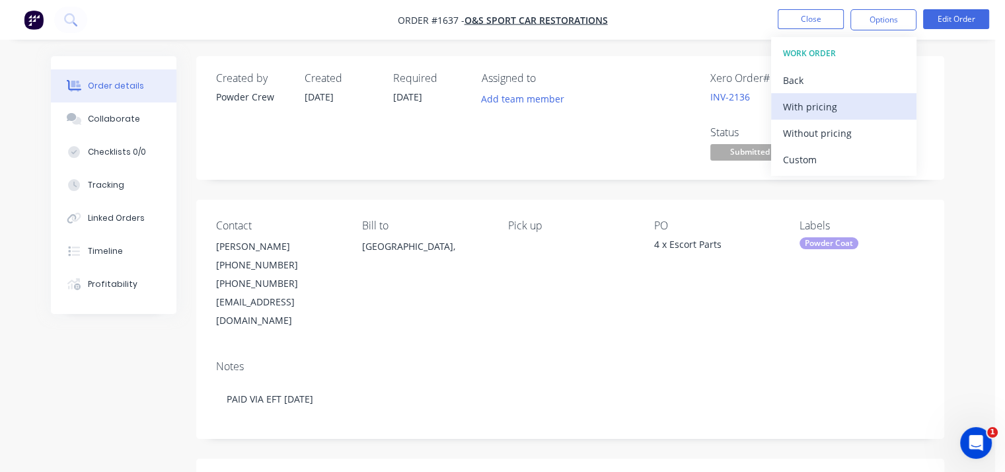
click at [812, 106] on div "With pricing" at bounding box center [844, 106] width 122 height 19
